Goal: Find specific page/section: Find specific page/section

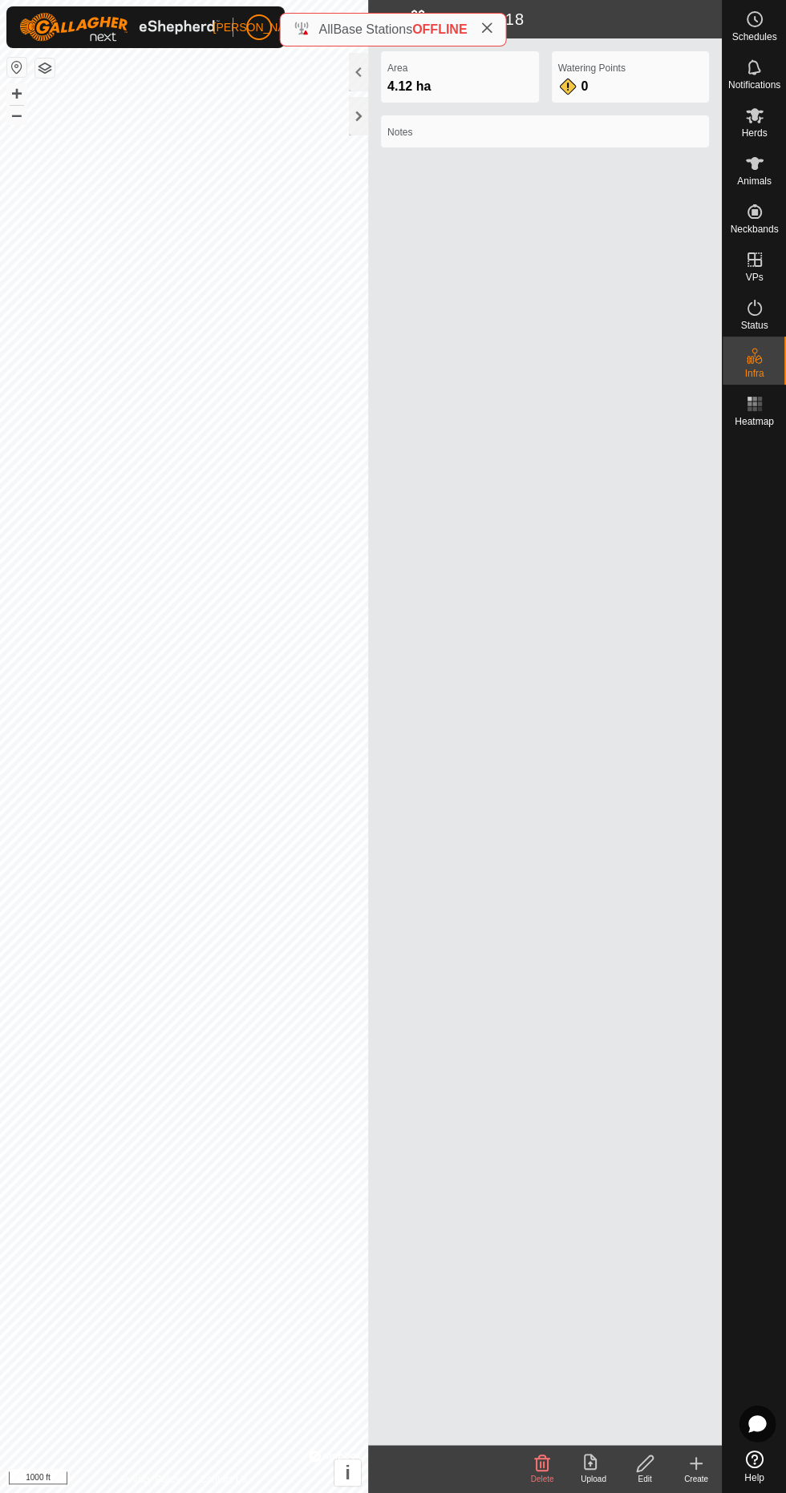
click at [756, 1081] on div at bounding box center [753, 939] width 63 height 1012
click at [358, 116] on div at bounding box center [358, 116] width 19 height 38
